Goal: Information Seeking & Learning: Learn about a topic

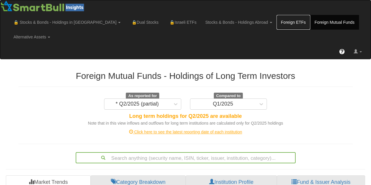
click at [277, 21] on link "Foreign ETFs" at bounding box center [294, 22] width 34 height 15
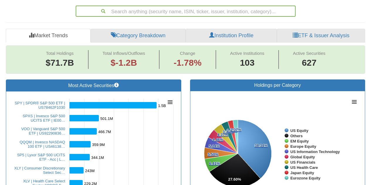
scroll to position [162, 0]
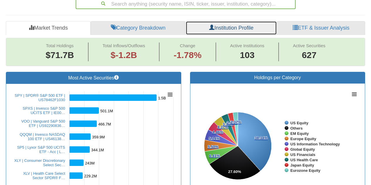
click at [257, 29] on link "Institution Profile" at bounding box center [231, 28] width 91 height 14
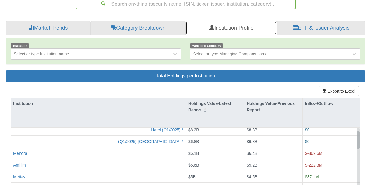
drag, startPoint x: 359, startPoint y: 137, endPoint x: 359, endPoint y: 141, distance: 3.8
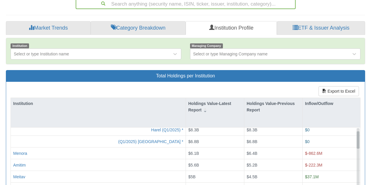
click at [359, 141] on div at bounding box center [358, 139] width 3 height 17
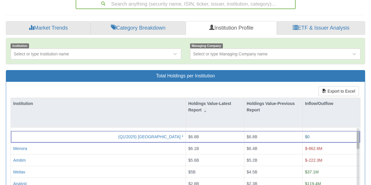
scroll to position [250, 0]
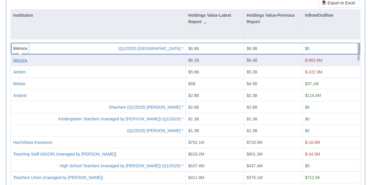
click at [16, 59] on div "Menora" at bounding box center [20, 60] width 14 height 6
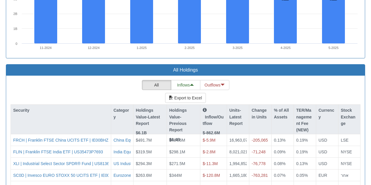
scroll to position [535, 0]
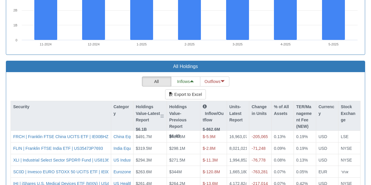
click at [143, 109] on p "Holdings Value-Latest Report" at bounding box center [150, 114] width 28 height 20
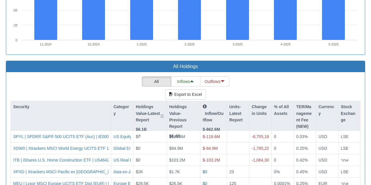
click at [143, 109] on p "Holdings Value-Latest Report" at bounding box center [150, 114] width 28 height 20
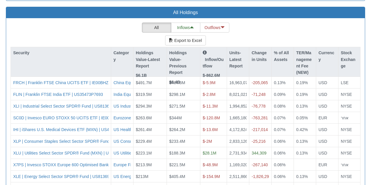
scroll to position [591, 0]
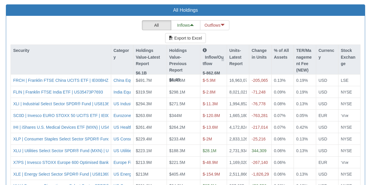
click at [213, 57] on p "Inflow/Outflow" at bounding box center [214, 57] width 22 height 20
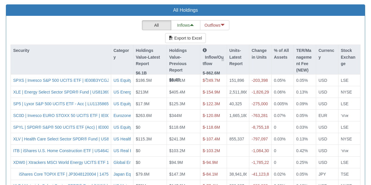
click at [213, 57] on p "Inflow/Outflow" at bounding box center [214, 57] width 22 height 20
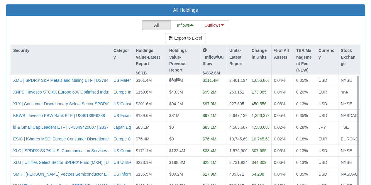
scroll to position [10, 0]
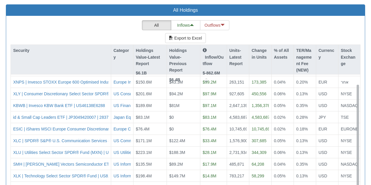
drag, startPoint x: 357, startPoint y: 141, endPoint x: 362, endPoint y: 162, distance: 21.6
click at [362, 162] on div "All Inflows Outflows Export to Excel Security Category Holdings Value-Latest Re…" at bounding box center [185, 136] width 359 height 241
